Goal: Information Seeking & Learning: Learn about a topic

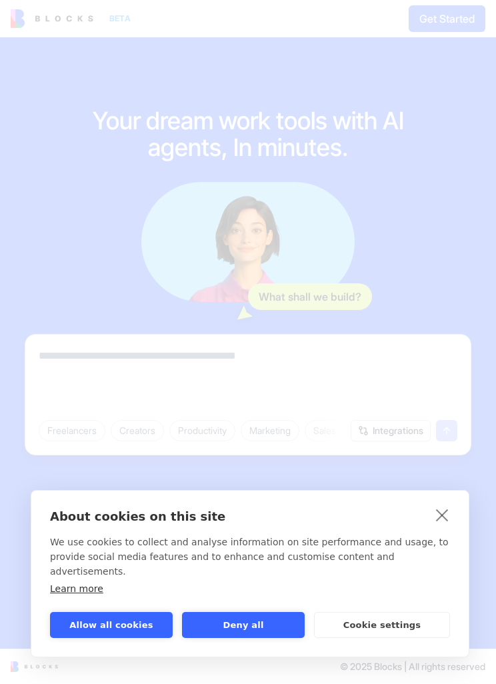
click at [445, 525] on link "close" at bounding box center [442, 514] width 21 height 21
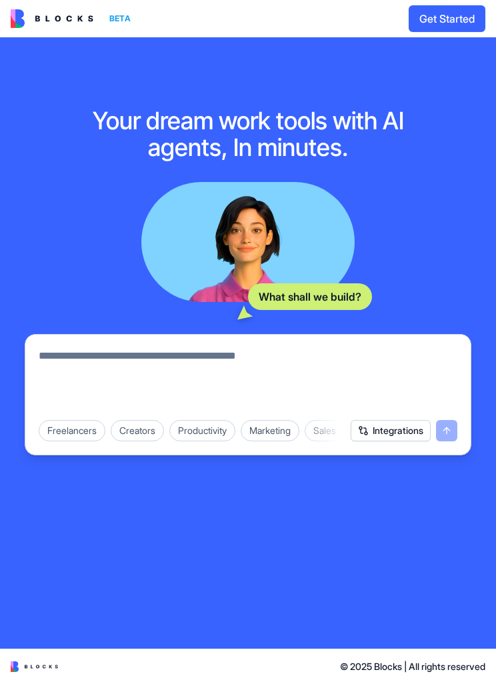
click at [29, 664] on img at bounding box center [34, 667] width 47 height 11
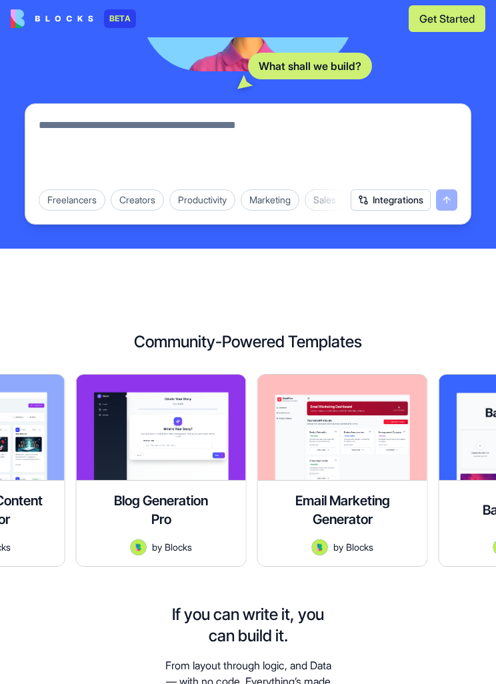
scroll to position [185, 0]
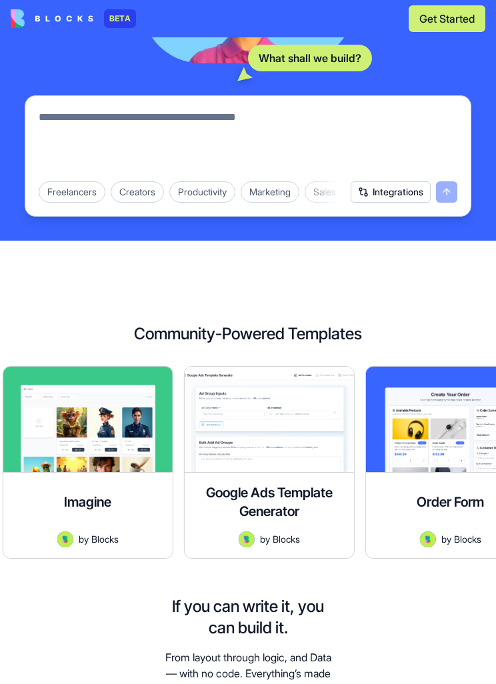
click at [97, 471] on div at bounding box center [87, 419] width 169 height 105
click at [105, 437] on div at bounding box center [87, 419] width 169 height 105
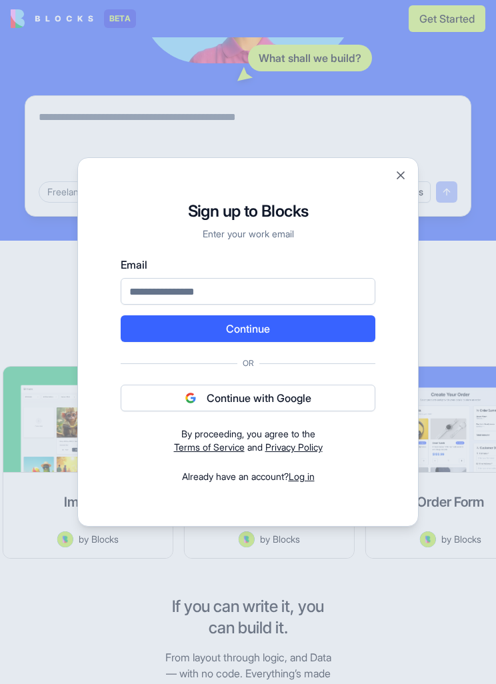
click at [396, 180] on button "Close" at bounding box center [400, 175] width 13 height 13
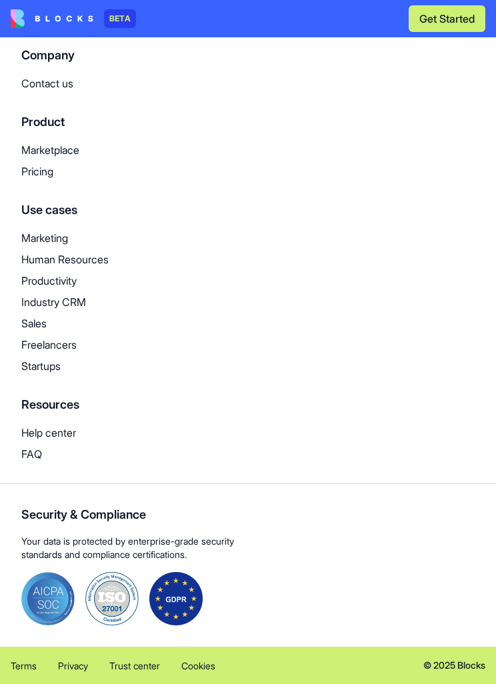
scroll to position [4075, 0]
click at [33, 175] on p "Pricing" at bounding box center [247, 171] width 453 height 16
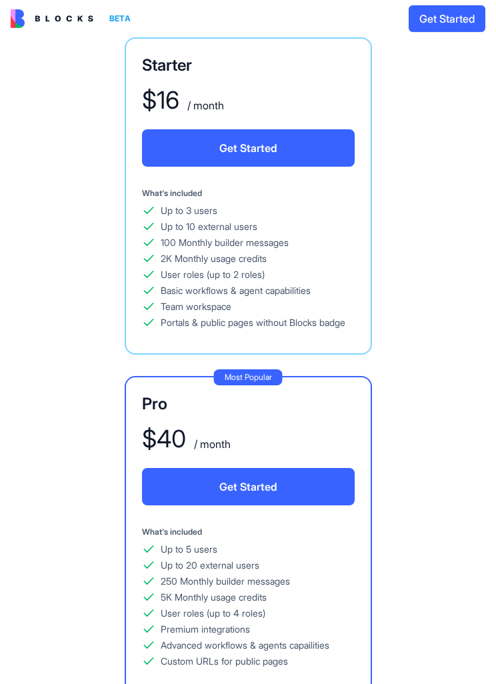
scroll to position [455, 0]
